Goal: Task Accomplishment & Management: Complete application form

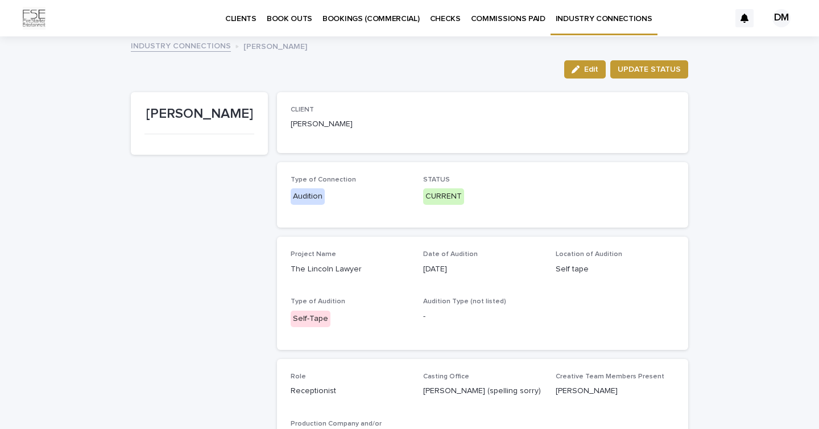
click at [286, 19] on p "BOOK OUTS" at bounding box center [290, 12] width 46 height 24
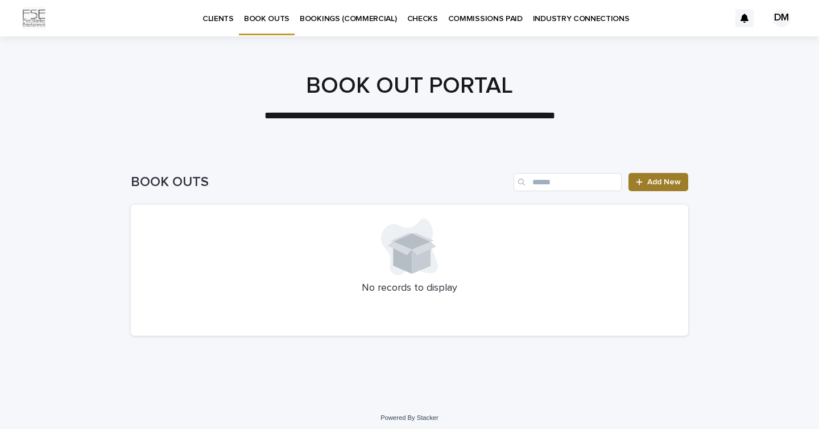
click at [654, 177] on link "Add New" at bounding box center [658, 182] width 60 height 18
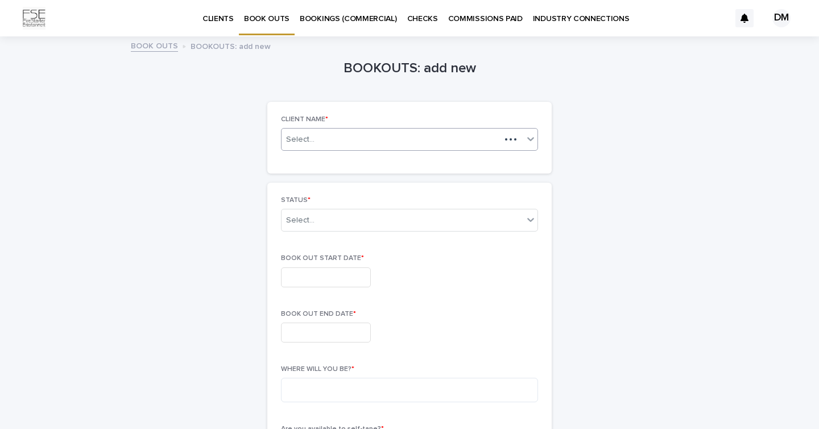
click at [458, 134] on div "Select..." at bounding box center [391, 140] width 219 height 14
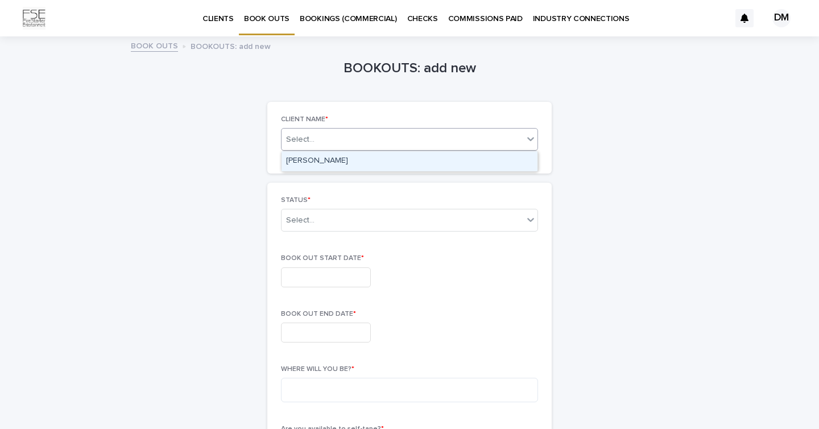
click at [419, 162] on div "[PERSON_NAME]" at bounding box center [410, 161] width 256 height 20
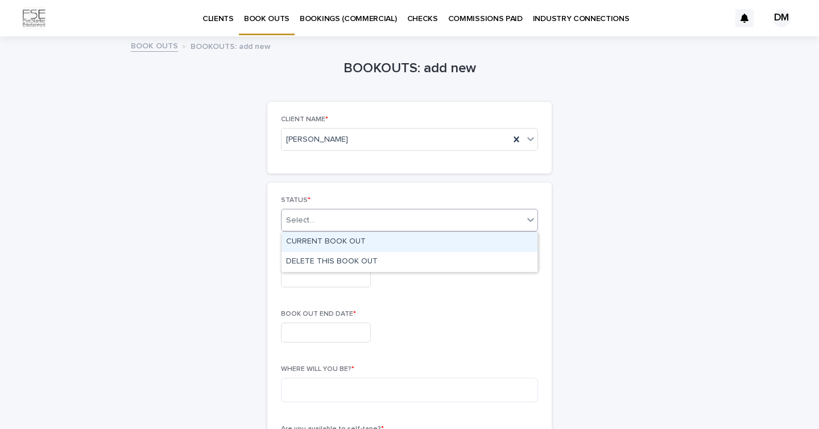
click at [424, 216] on div "Select..." at bounding box center [403, 220] width 242 height 19
click at [402, 243] on div "CURRENT BOOK OUT" at bounding box center [410, 242] width 256 height 20
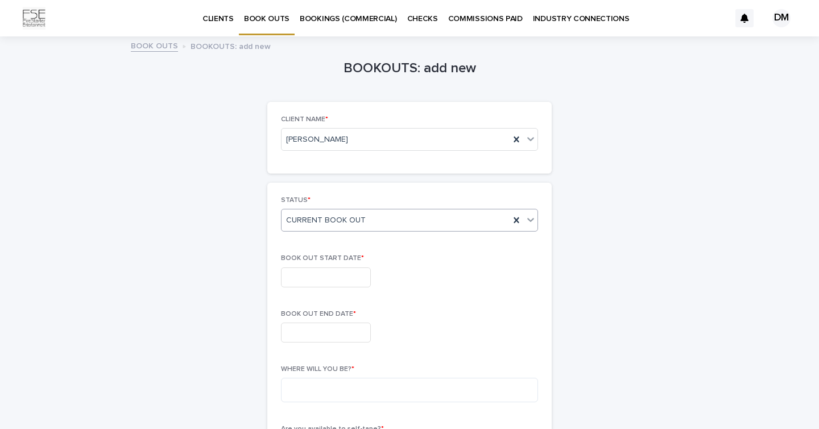
click at [332, 274] on input "text" at bounding box center [326, 277] width 90 height 20
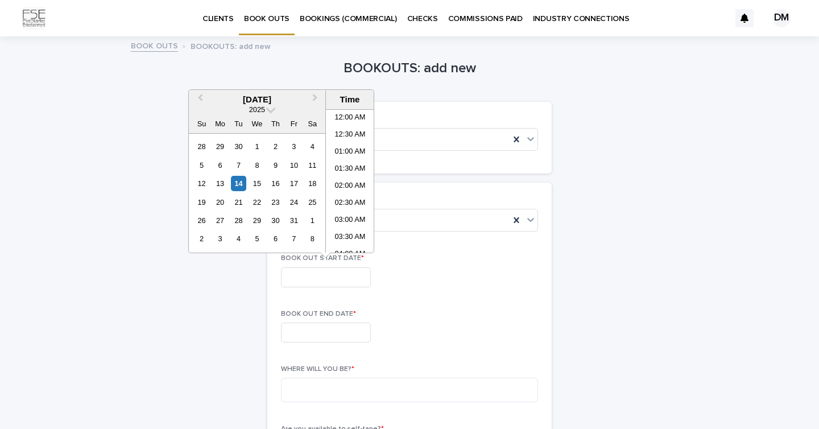
scroll to position [295, 0]
click at [315, 98] on span "Next Month" at bounding box center [315, 99] width 0 height 15
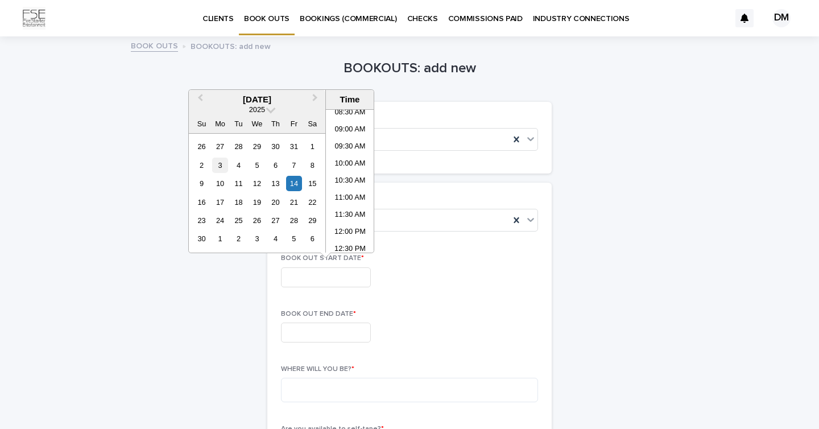
click at [217, 162] on div "3" at bounding box center [219, 165] width 15 height 15
type input "**********"
click at [292, 330] on input "text" at bounding box center [326, 332] width 90 height 20
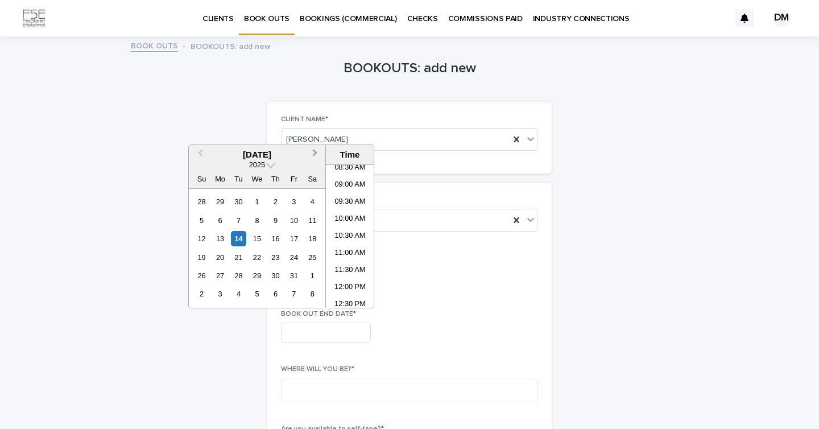
click at [314, 156] on button "Next Month" at bounding box center [316, 155] width 18 height 18
click at [258, 221] on div "5" at bounding box center [256, 220] width 15 height 15
type input "**********"
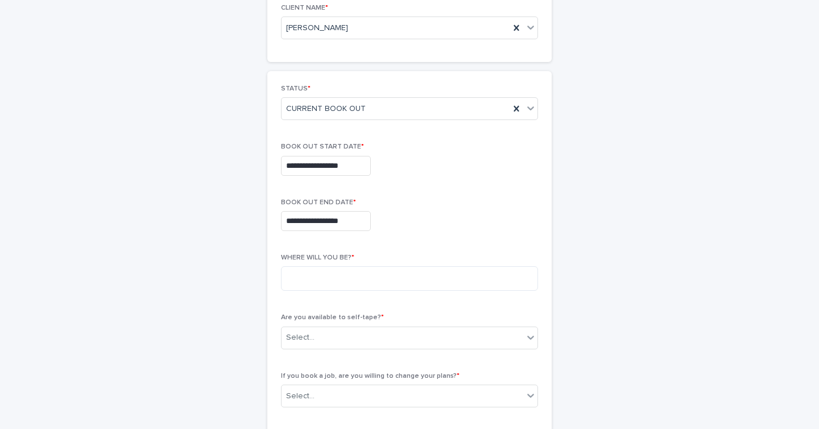
scroll to position [140, 0]
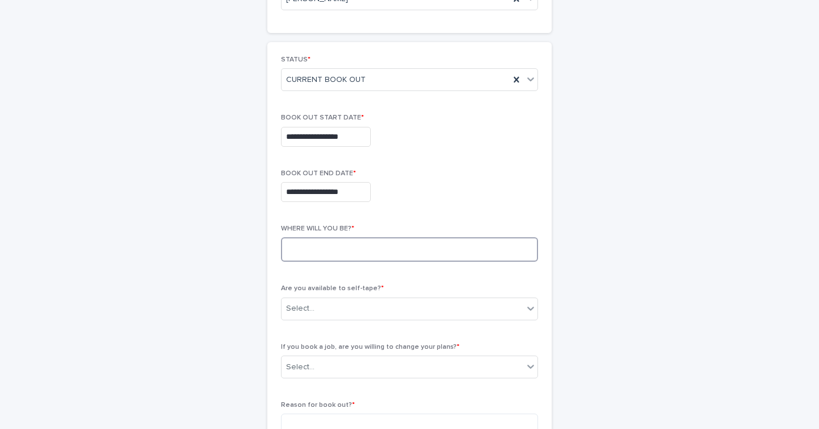
click at [376, 247] on textarea at bounding box center [409, 249] width 257 height 24
type textarea "*"
type textarea "**********"
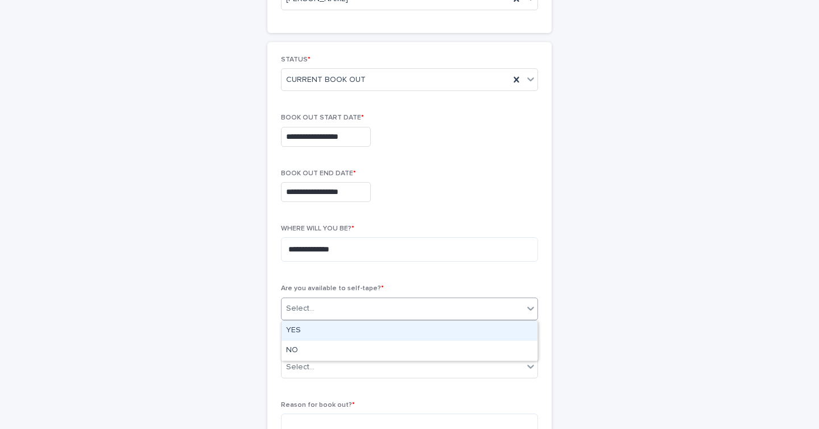
click at [350, 310] on div "Select..." at bounding box center [403, 308] width 242 height 19
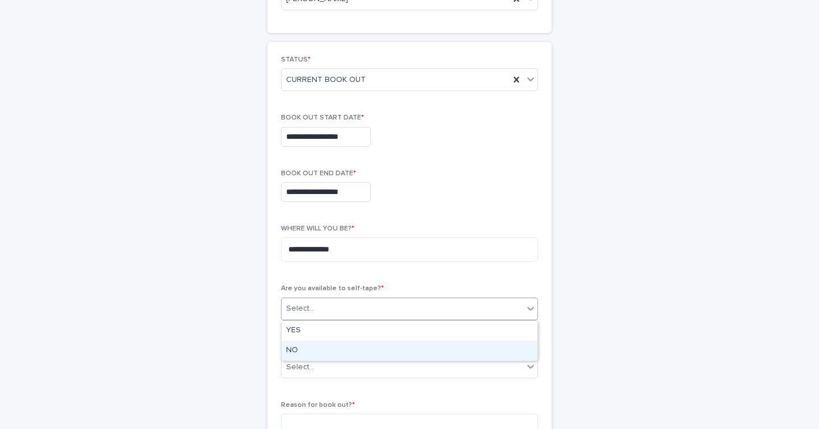
click at [325, 345] on div "NO" at bounding box center [410, 351] width 256 height 20
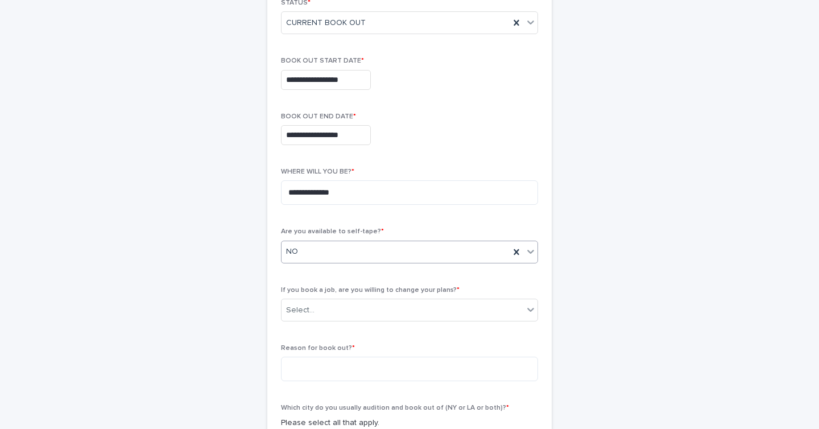
scroll to position [205, 0]
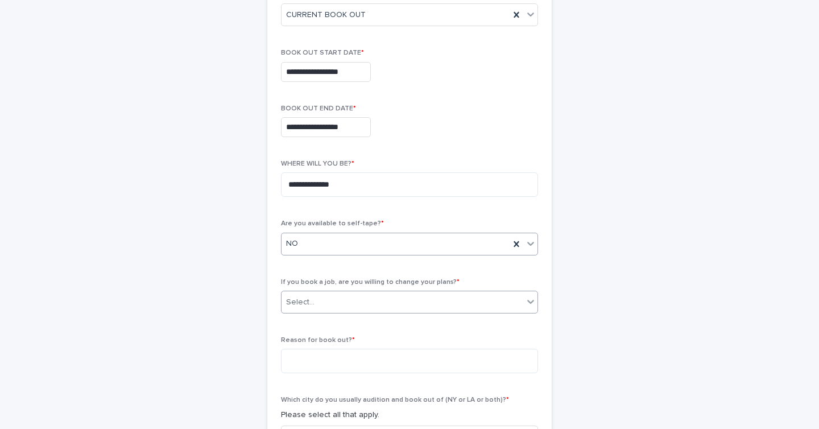
click at [305, 299] on div "Select..." at bounding box center [300, 302] width 28 height 12
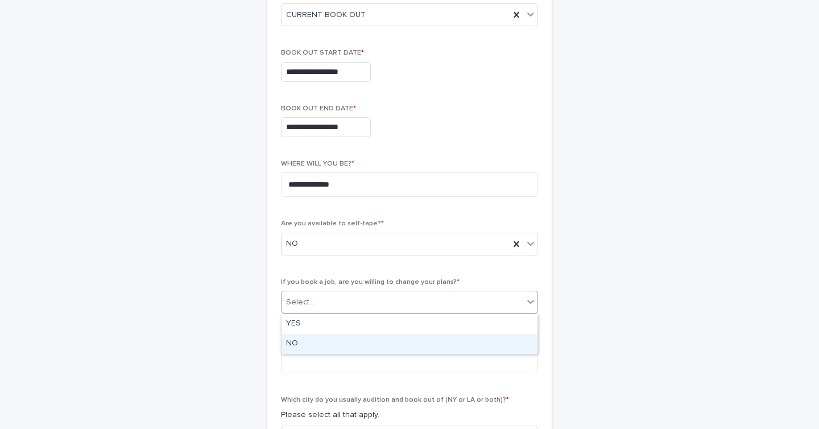
click at [300, 345] on div "NO" at bounding box center [410, 344] width 256 height 20
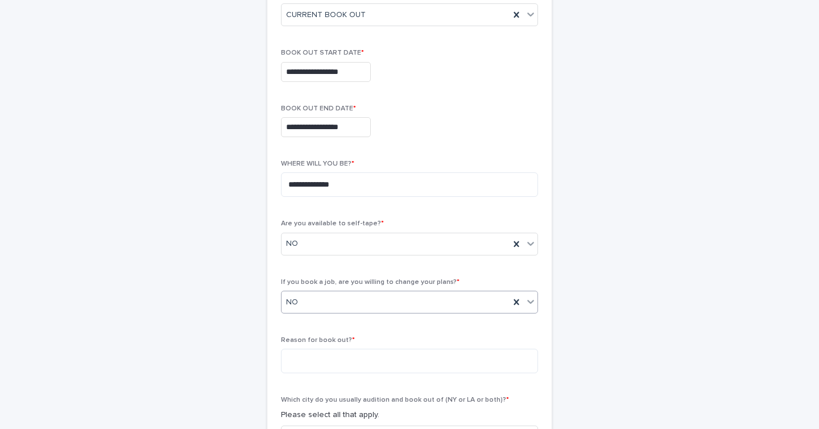
scroll to position [225, 0]
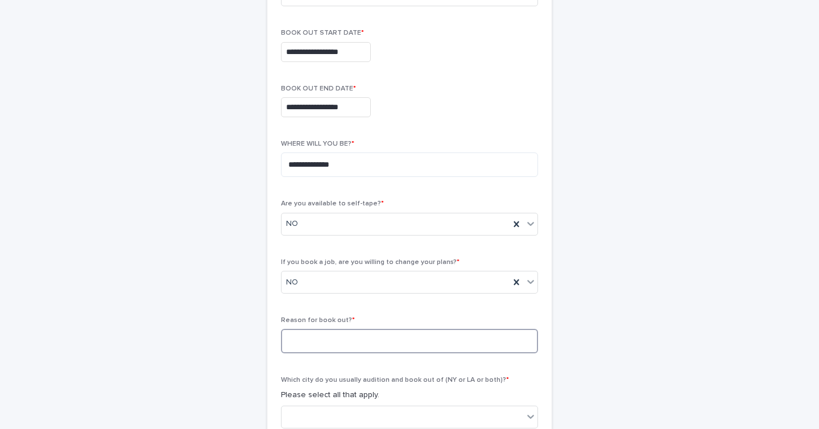
click at [302, 343] on textarea at bounding box center [409, 341] width 257 height 24
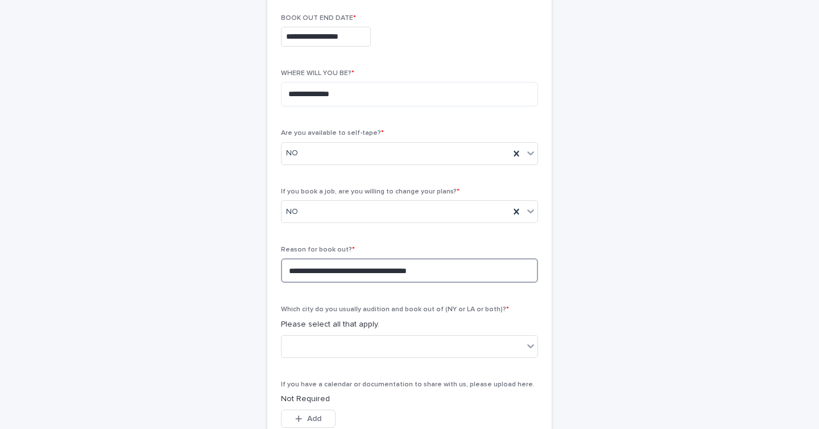
scroll to position [322, 0]
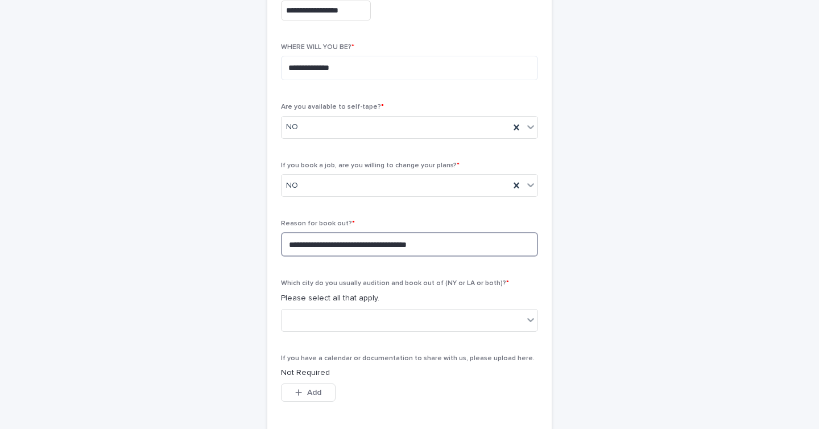
type textarea "**********"
click at [325, 308] on div "Which city do you usually audition and book out of (NY or LA or both)? * Please…" at bounding box center [409, 309] width 257 height 61
click at [320, 317] on div at bounding box center [403, 320] width 242 height 19
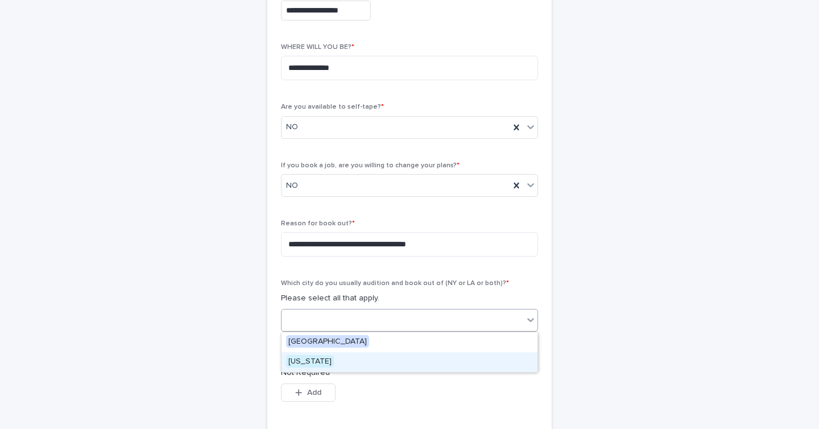
click at [307, 360] on span "[US_STATE]" at bounding box center [310, 361] width 48 height 13
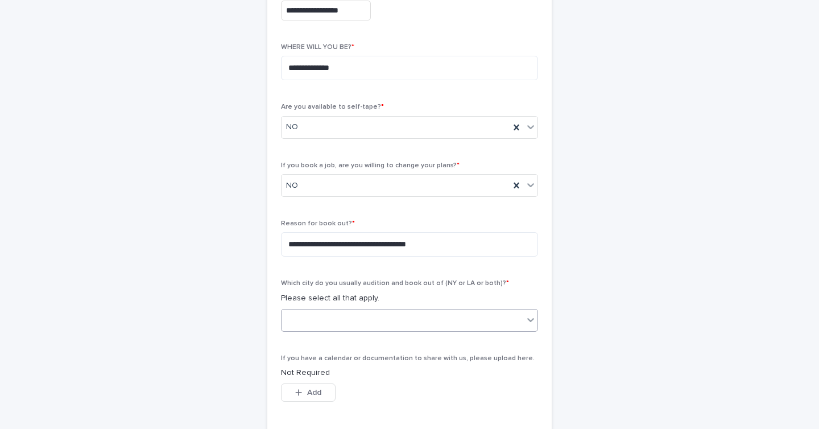
scroll to position [408, 0]
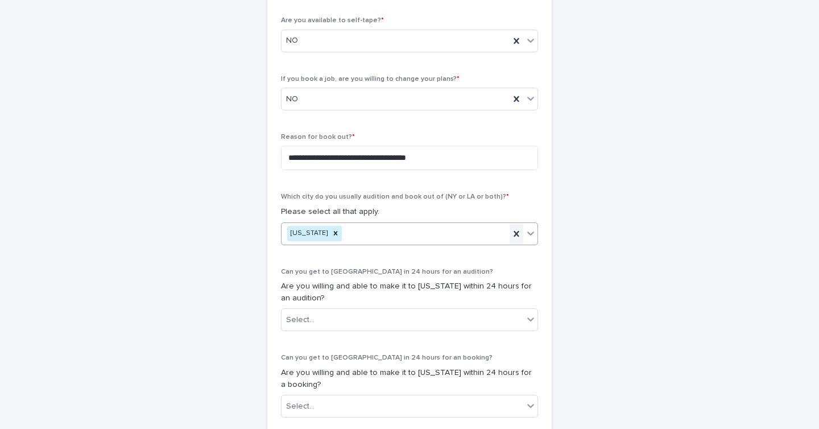
click at [512, 230] on icon at bounding box center [516, 233] width 11 height 11
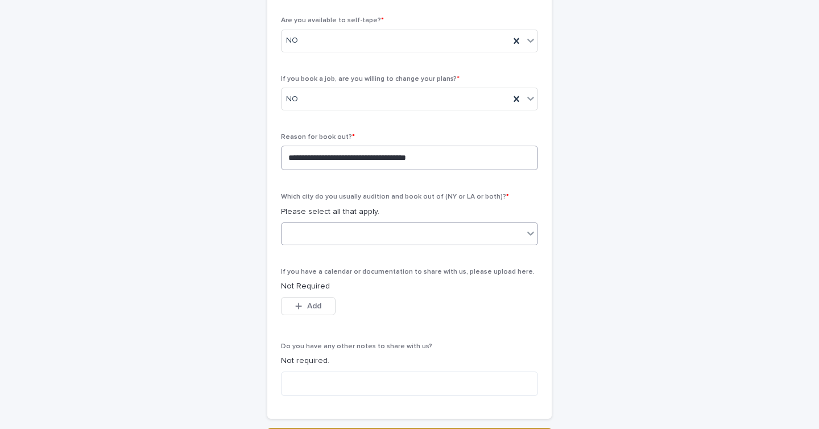
scroll to position [322, 0]
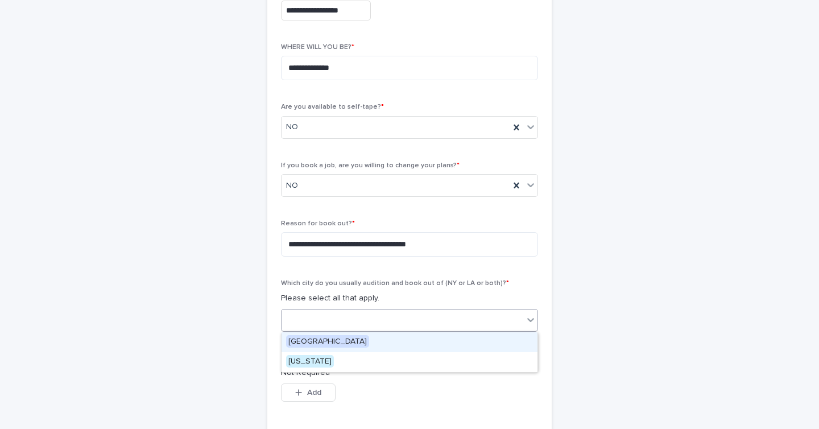
click at [526, 321] on icon at bounding box center [530, 319] width 11 height 11
click at [477, 342] on div "[GEOGRAPHIC_DATA]" at bounding box center [410, 342] width 256 height 20
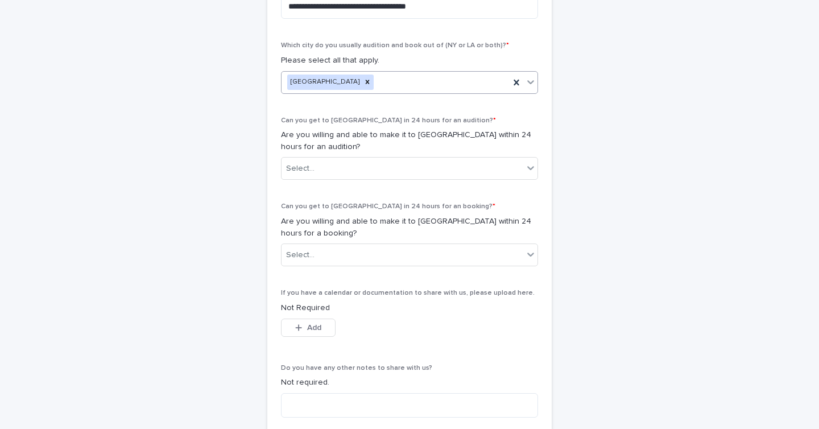
scroll to position [578, 0]
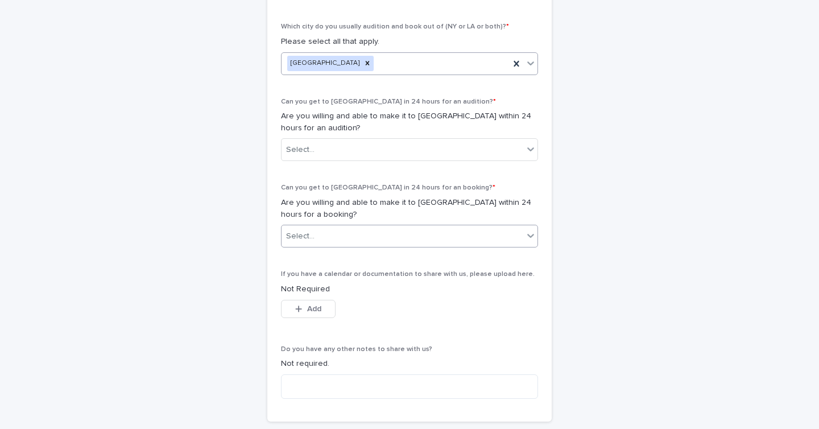
click at [526, 236] on icon at bounding box center [530, 235] width 11 height 11
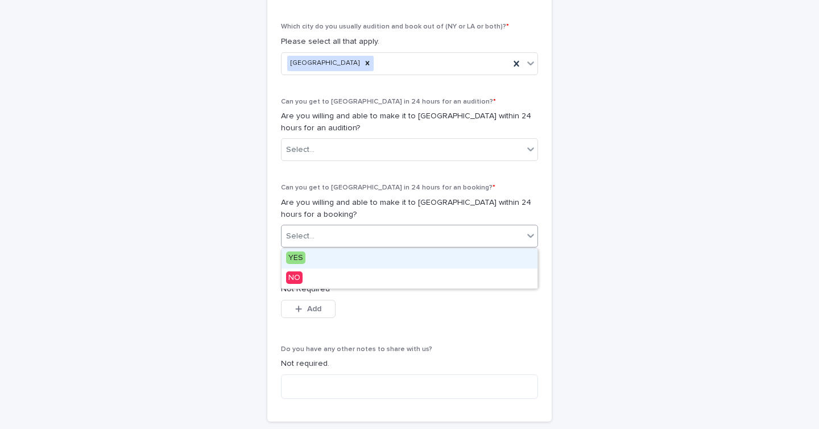
click at [481, 254] on div "YES" at bounding box center [410, 259] width 256 height 20
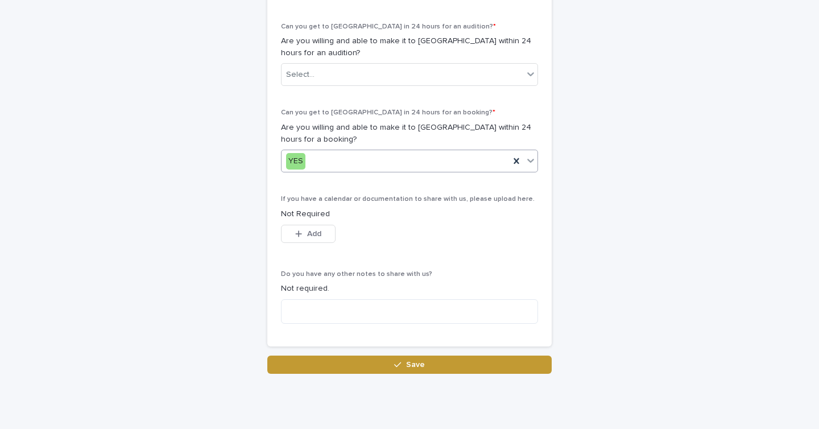
scroll to position [687, 0]
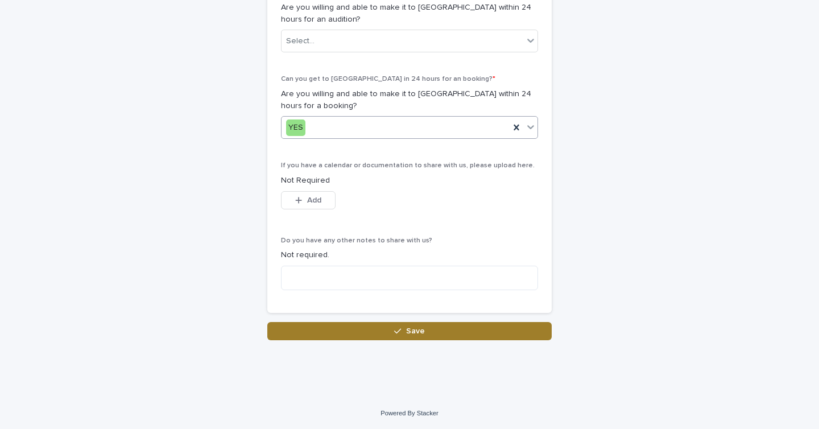
click at [378, 330] on button "Save" at bounding box center [409, 331] width 284 height 18
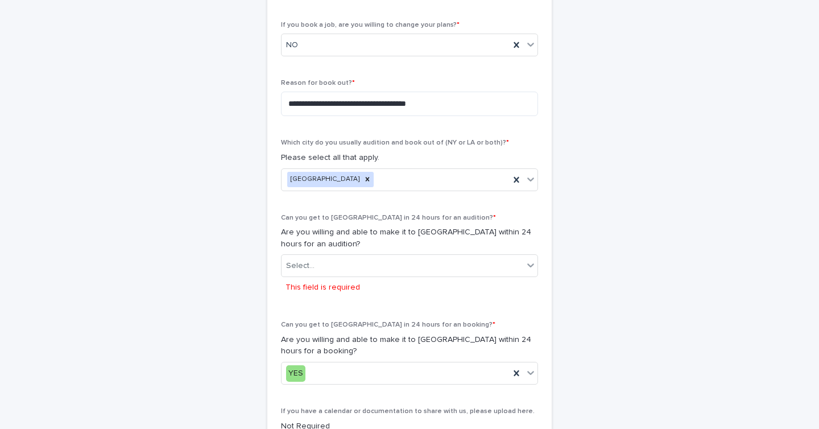
scroll to position [436, 0]
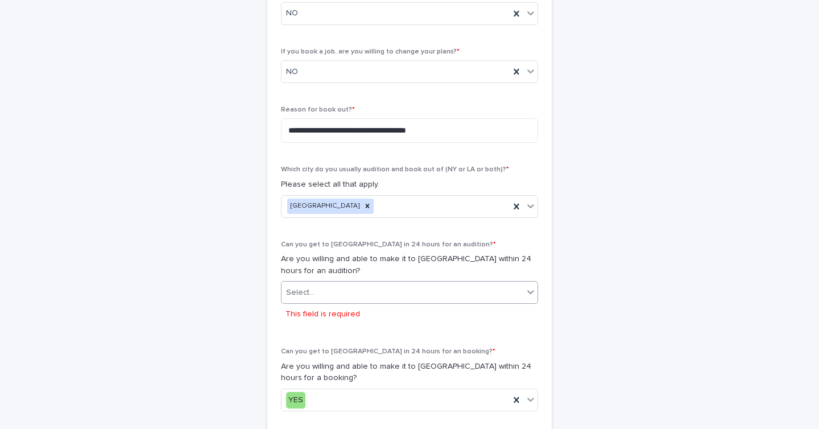
click at [377, 288] on div "Select..." at bounding box center [403, 292] width 242 height 19
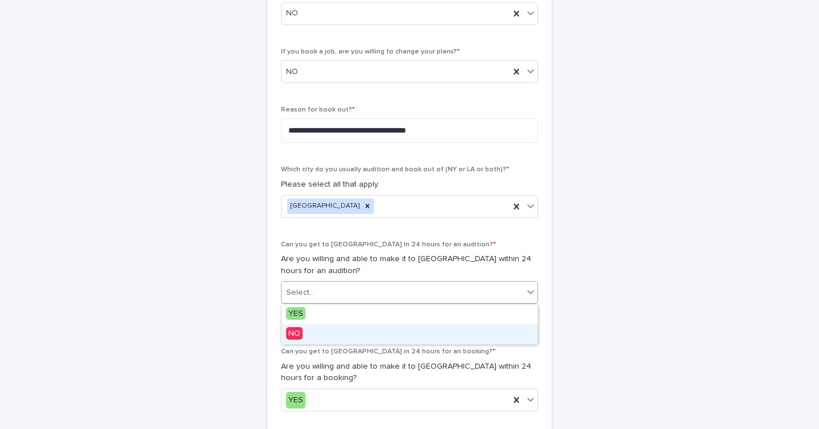
click at [325, 339] on div "NO" at bounding box center [410, 334] width 256 height 20
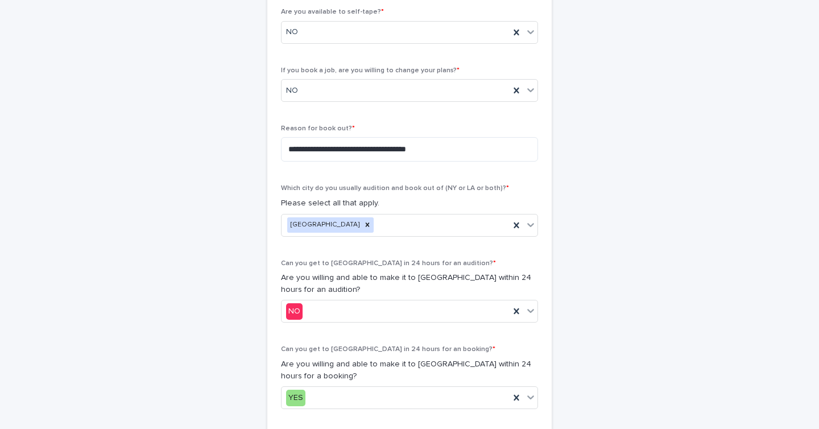
click at [664, 244] on div "**********" at bounding box center [409, 116] width 557 height 990
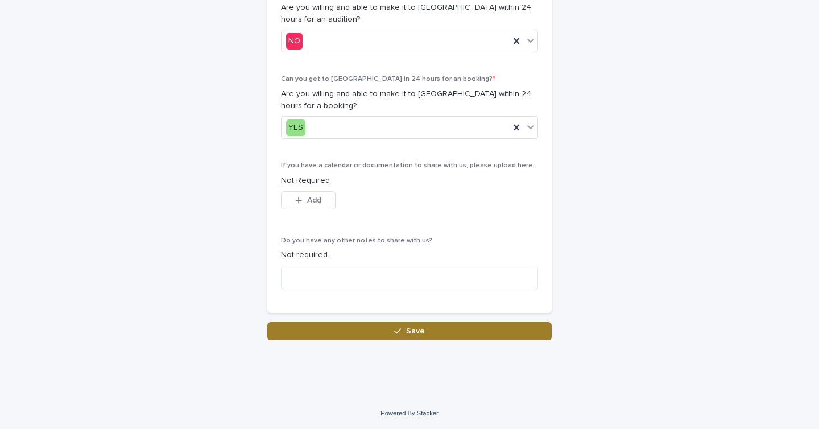
click at [464, 330] on button "Save" at bounding box center [409, 331] width 284 height 18
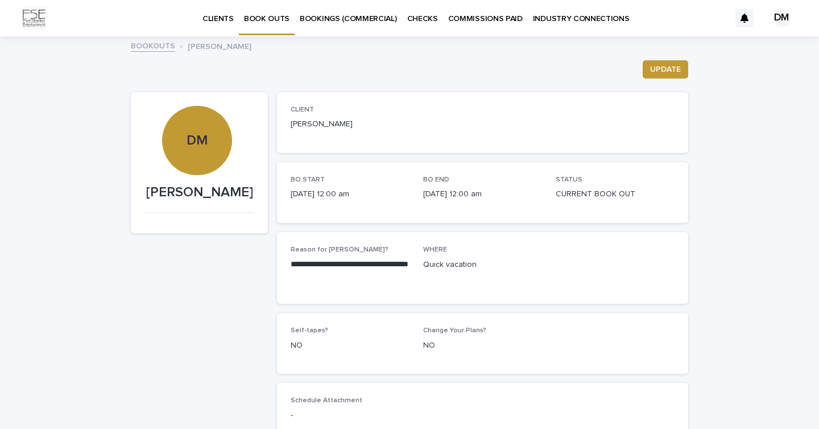
click at [784, 17] on div "DM" at bounding box center [781, 18] width 18 height 18
click at [750, 53] on p "Log Out" at bounding box center [771, 48] width 72 height 19
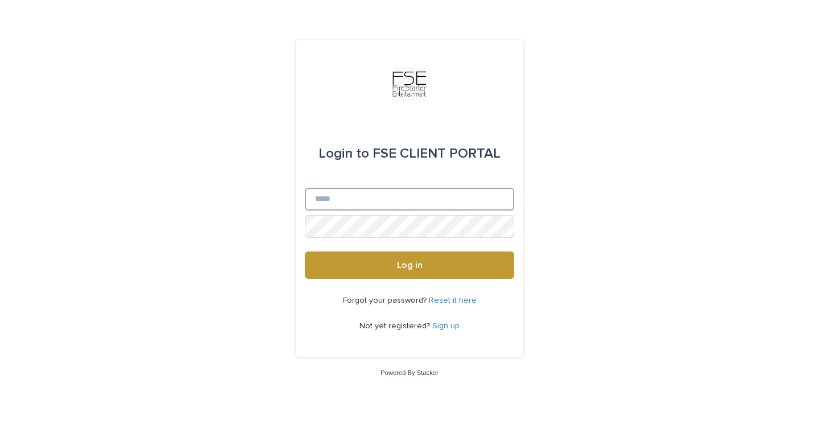
click at [319, 197] on input "Email" at bounding box center [409, 199] width 209 height 23
type input "**********"
click at [305, 251] on button "Log in" at bounding box center [409, 264] width 209 height 27
